Goal: Task Accomplishment & Management: Use online tool/utility

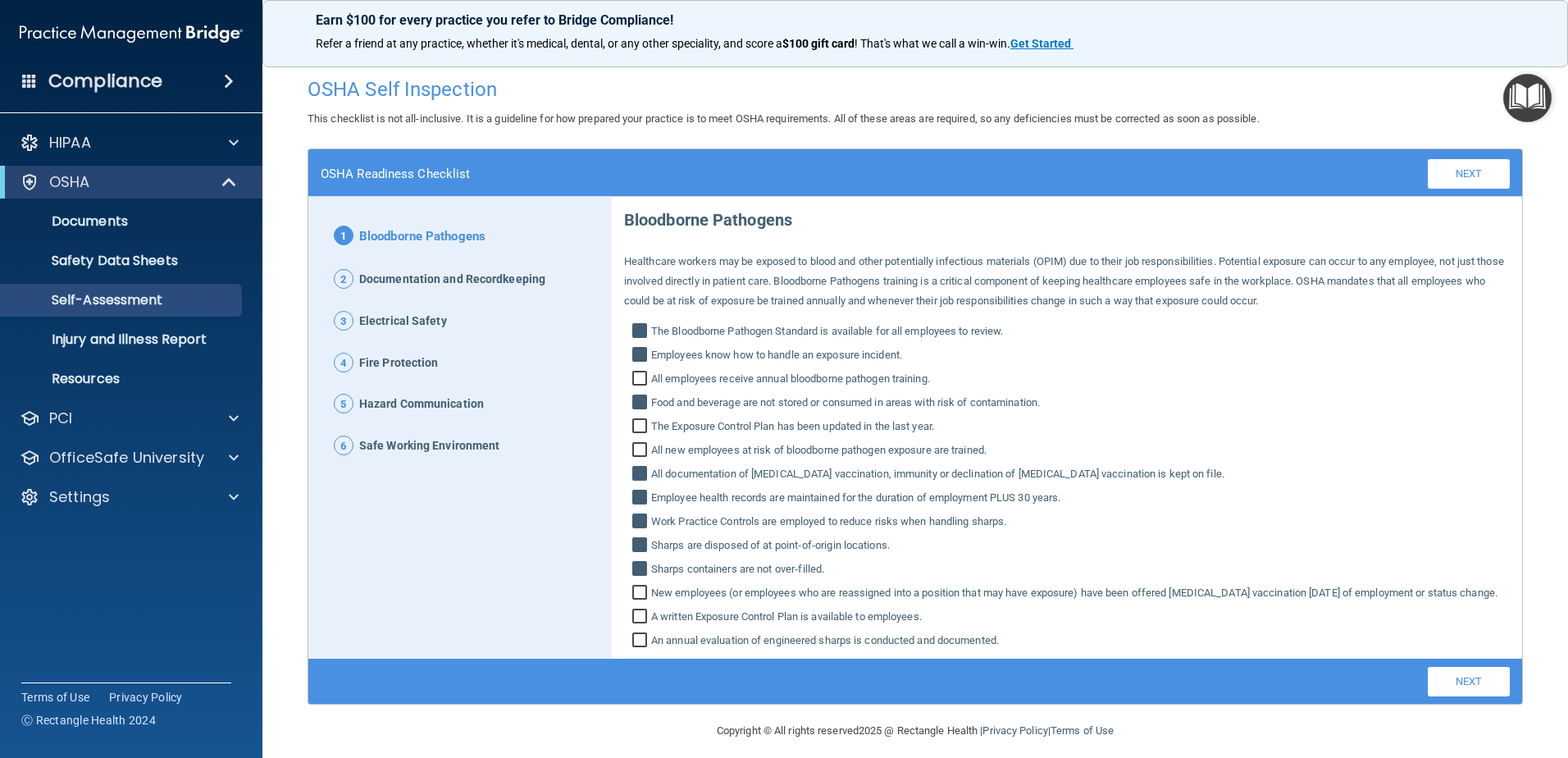
scroll to position [32, 0]
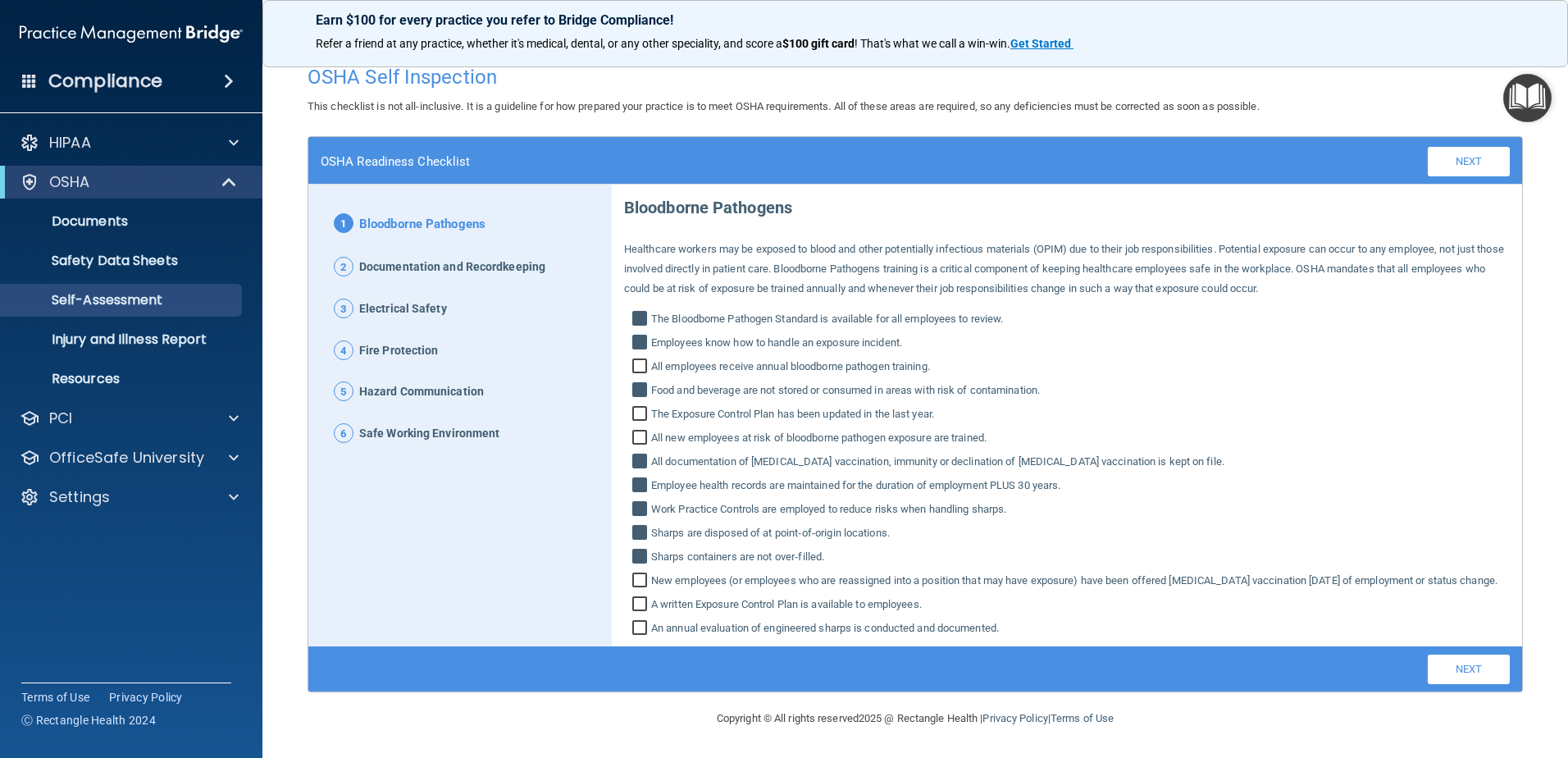
click at [643, 574] on input "New employees (or employees who are reassigned into a position that may have ex…" at bounding box center [642, 582] width 19 height 16
checkbox input "true"
click at [634, 607] on input "A written Exposure Control Plan is available to employees." at bounding box center [642, 605] width 19 height 16
checkbox input "true"
click at [636, 408] on input "The Exposure Control Plan has been updated in the last year." at bounding box center [642, 416] width 19 height 16
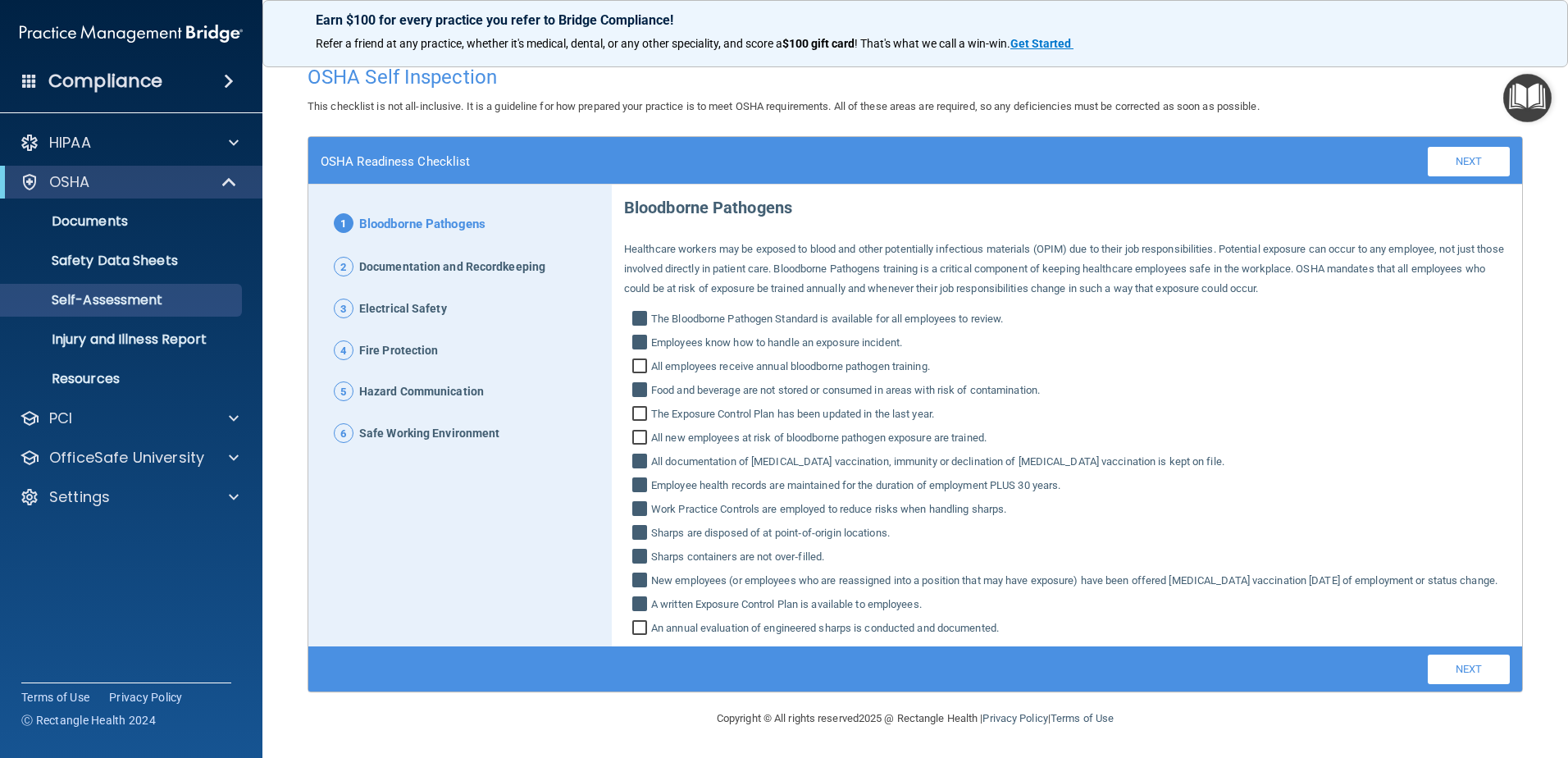
checkbox input "true"
click at [126, 329] on link "Injury and Illness Report" at bounding box center [112, 339] width 258 height 33
